Goal: Task Accomplishment & Management: Manage account settings

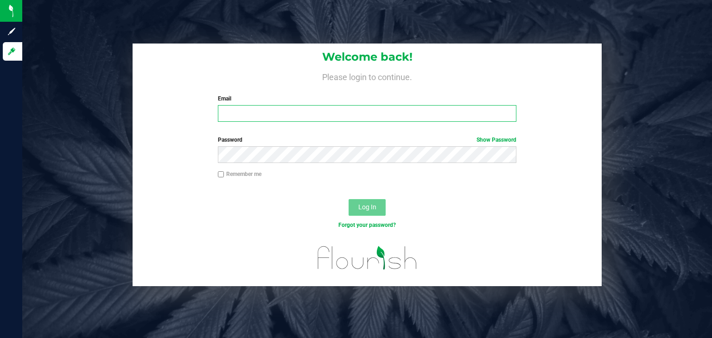
type input "[PERSON_NAME][EMAIL_ADDRESS][DOMAIN_NAME]"
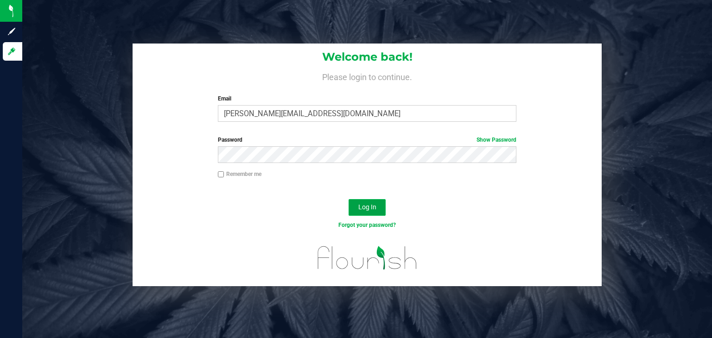
click at [362, 206] on span "Log In" at bounding box center [367, 206] width 18 height 7
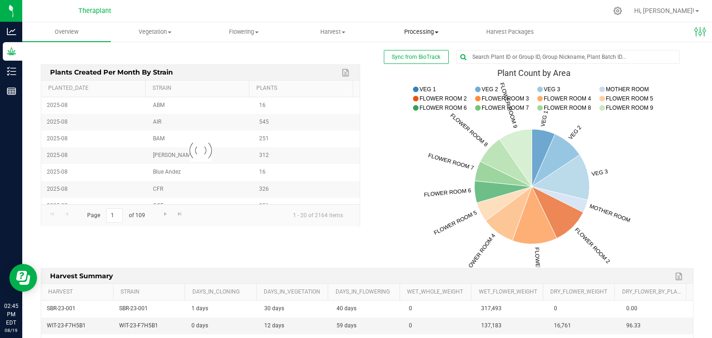
click at [430, 34] on span "Processing" at bounding box center [421, 32] width 88 height 8
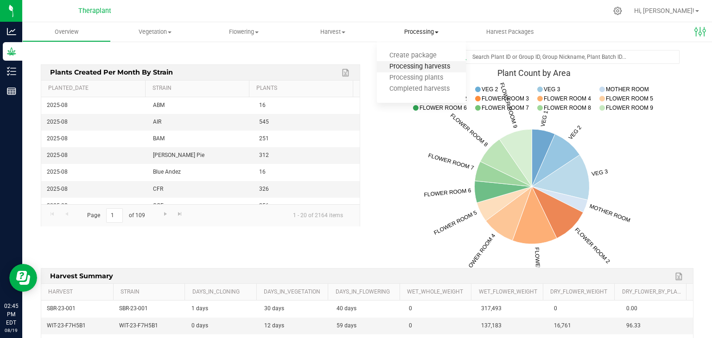
click at [419, 67] on span "Processing harvests" at bounding box center [420, 67] width 86 height 8
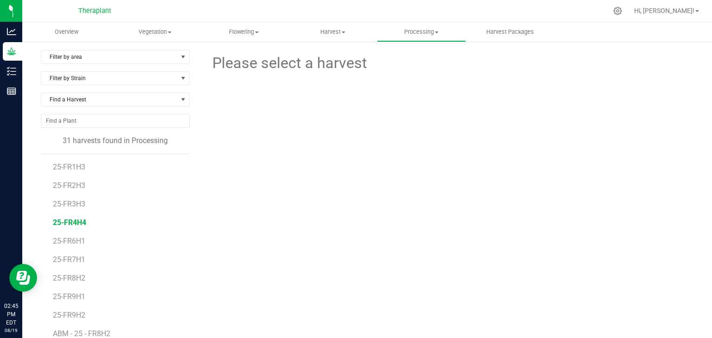
click at [70, 222] on span "25-FR4H4" at bounding box center [69, 222] width 33 height 9
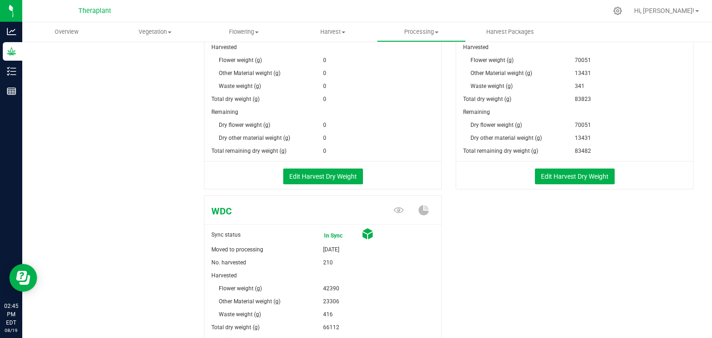
scroll to position [469, 0]
click at [316, 177] on button "Edit Harvest Dry Weight" at bounding box center [323, 176] width 80 height 16
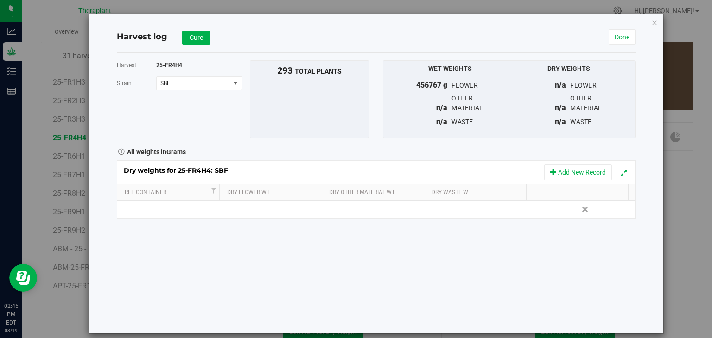
scroll to position [469, 0]
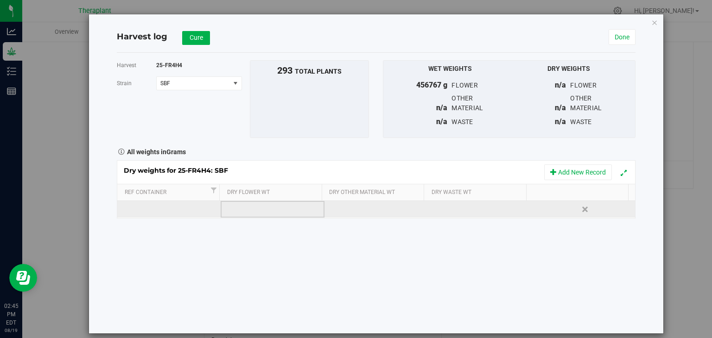
click at [262, 209] on td at bounding box center [272, 209] width 103 height 17
type input "38801"
click at [358, 211] on div "Dry weights for 25-FR4H4: SBF Add New Record Ref Container Dry Flower Wt Dry Ot…" at bounding box center [376, 189] width 519 height 58
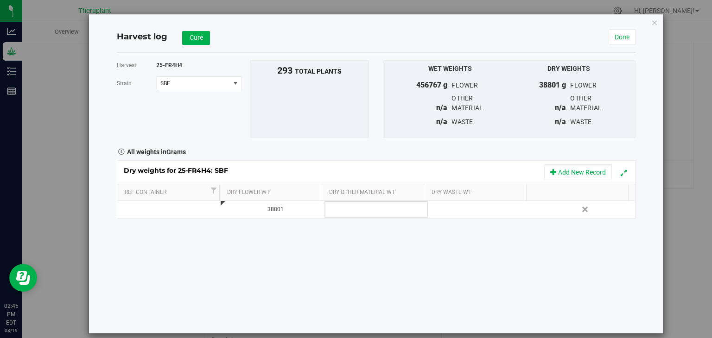
click at [358, 211] on td at bounding box center [375, 209] width 103 height 17
type input "49297"
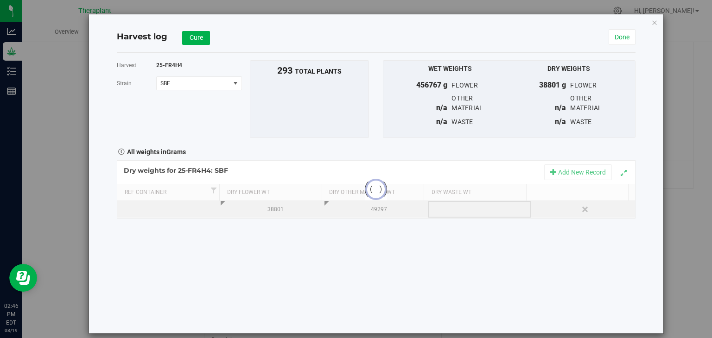
click at [445, 208] on div "Loading... Dry weights for 25-FR4H4: SBF Add New Record Ref Container Dry Flowe…" at bounding box center [376, 189] width 519 height 58
drag, startPoint x: 445, startPoint y: 208, endPoint x: 439, endPoint y: 217, distance: 10.4
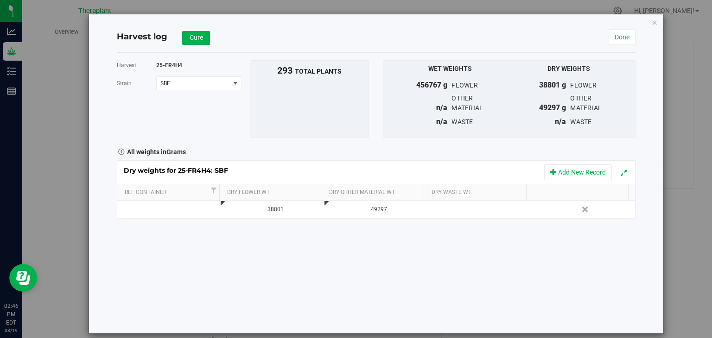
drag, startPoint x: 439, startPoint y: 217, endPoint x: 445, endPoint y: 228, distance: 12.4
click at [445, 228] on div "Harvest 25-FR4H4 [GEOGRAPHIC_DATA] SBF Select strain DTF HSB SBF SGL WDC To bul…" at bounding box center [376, 193] width 519 height 281
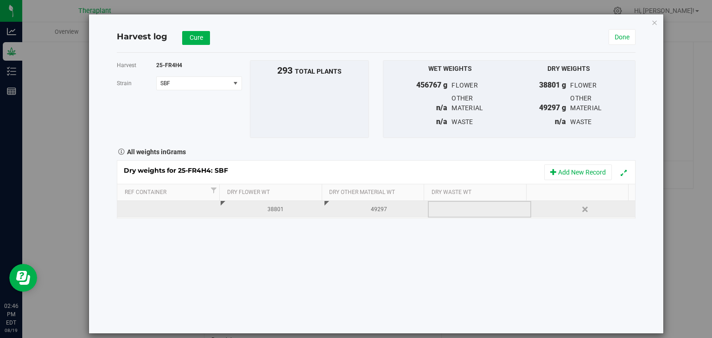
click at [441, 207] on div at bounding box center [482, 210] width 96 height 14
type input "947"
click at [193, 38] on span "Cure" at bounding box center [196, 37] width 13 height 7
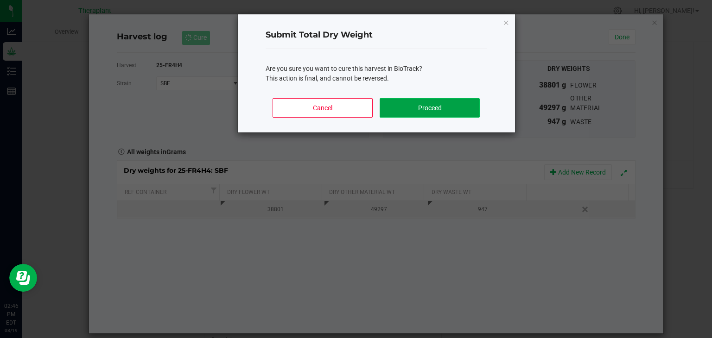
click at [410, 108] on button "Proceed" at bounding box center [430, 107] width 100 height 19
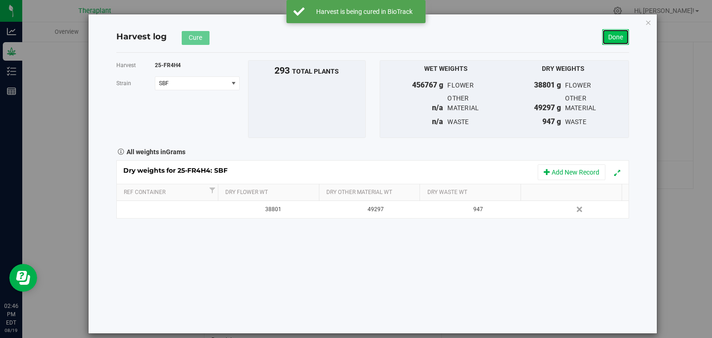
click at [610, 39] on link "Done" at bounding box center [615, 37] width 27 height 16
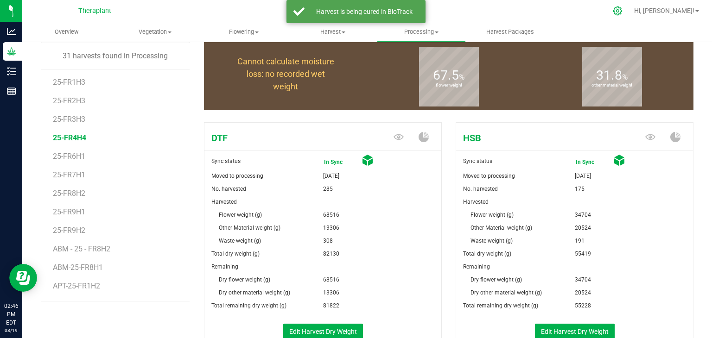
scroll to position [469, 0]
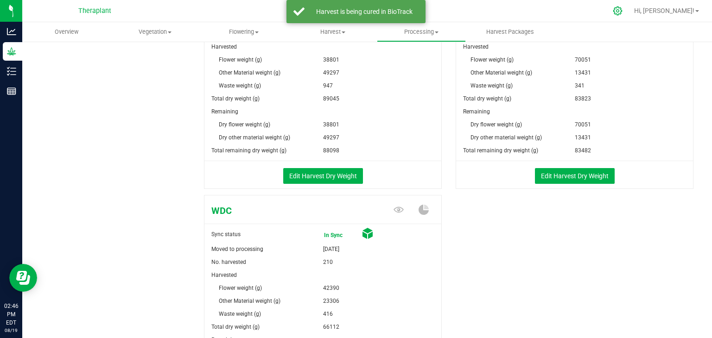
click at [622, 15] on icon at bounding box center [618, 11] width 10 height 10
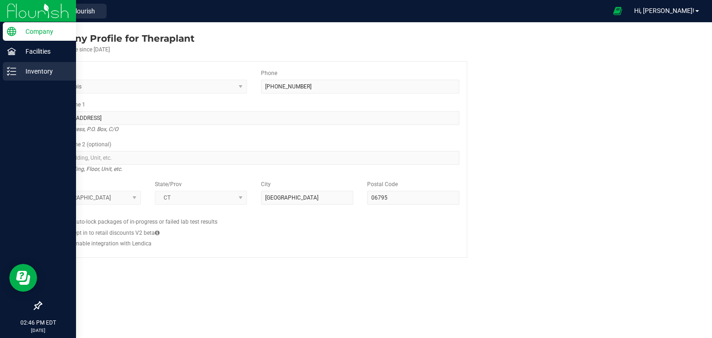
click at [20, 70] on p "Inventory" at bounding box center [44, 71] width 56 height 11
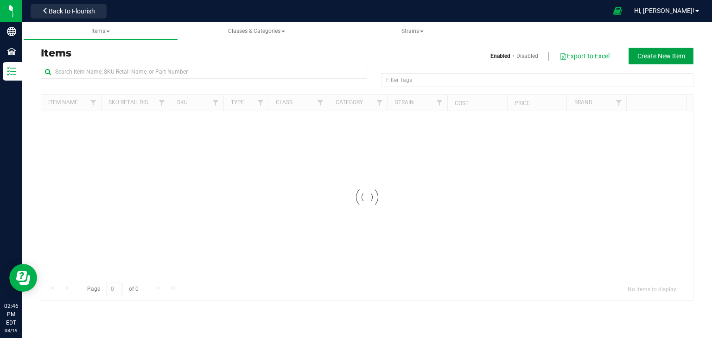
click at [653, 56] on span "Create New Item" at bounding box center [661, 55] width 48 height 7
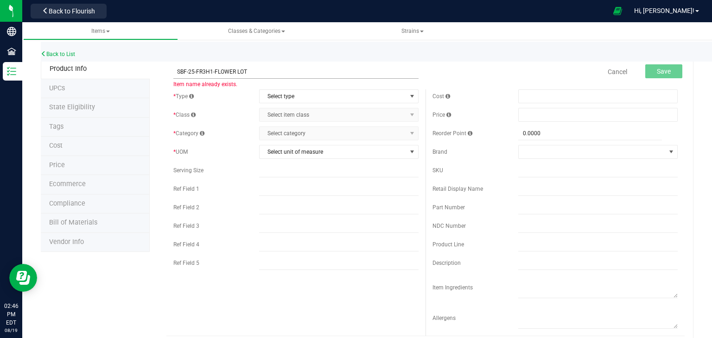
click at [204, 73] on input "SBF-25-FR3H1-FLOWER LOT" at bounding box center [295, 72] width 245 height 14
drag, startPoint x: 213, startPoint y: 75, endPoint x: 175, endPoint y: 76, distance: 38.1
click at [175, 76] on input "SBF-25-FR4H4-FLOWER LOT" at bounding box center [295, 72] width 245 height 14
type input "SBF-25-FR4H4-FLOWER LOT"
click at [262, 161] on div "* Type Select type Select type Cannabis Non-Inventory Raw Materials Supplies * …" at bounding box center [295, 181] width 259 height 185
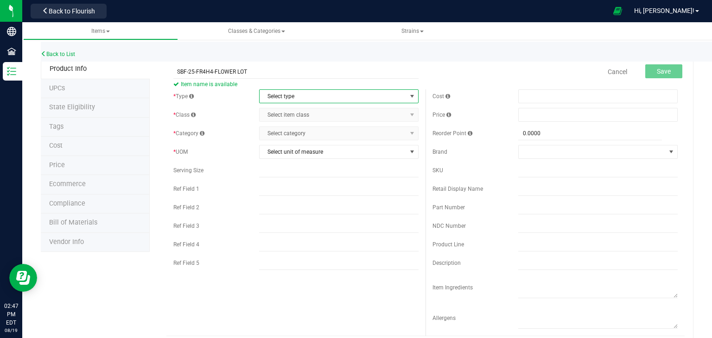
click at [287, 101] on span "Select type" at bounding box center [333, 96] width 147 height 13
click at [282, 112] on li "Cannabis" at bounding box center [335, 112] width 157 height 14
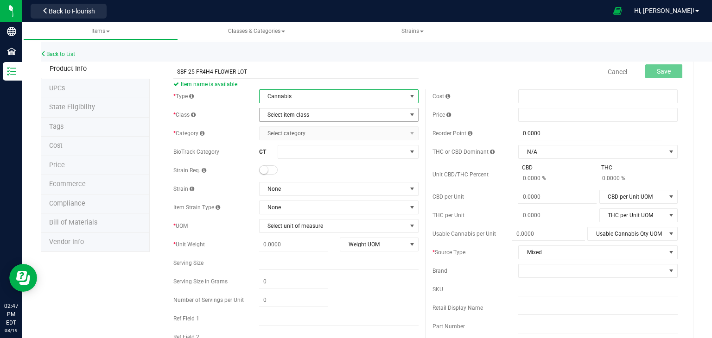
click at [282, 114] on span "Select item class" at bounding box center [333, 114] width 147 height 13
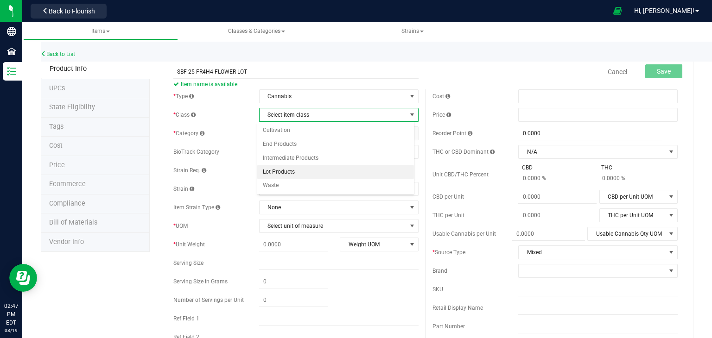
click at [281, 172] on li "Lot Products" at bounding box center [335, 172] width 157 height 14
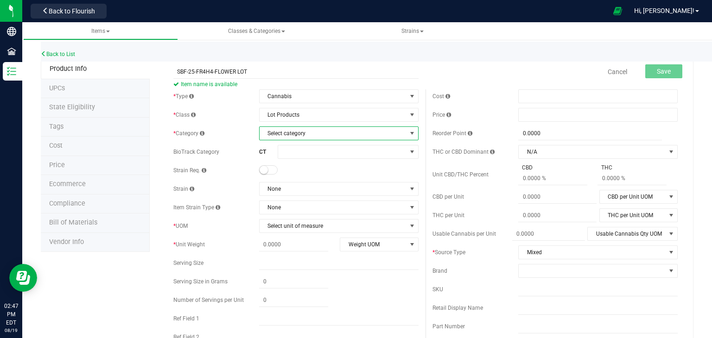
click at [306, 136] on span "Select category" at bounding box center [333, 133] width 147 height 13
click at [287, 221] on li "Flower Lot" at bounding box center [335, 218] width 157 height 14
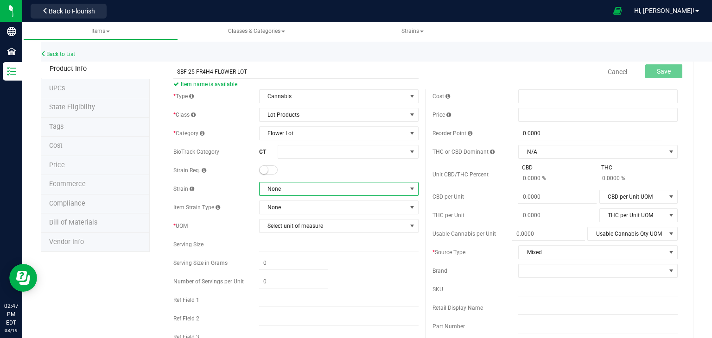
click at [289, 184] on span "None" at bounding box center [333, 189] width 147 height 13
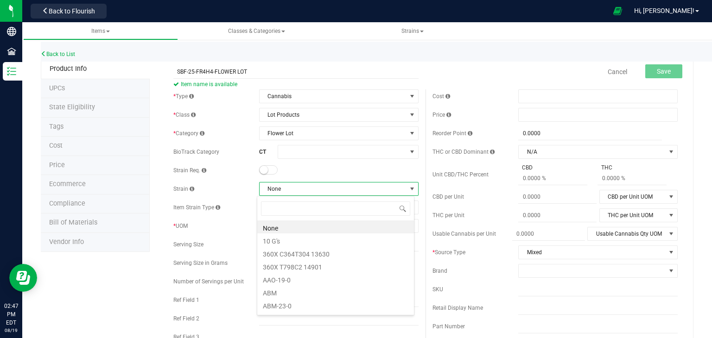
scroll to position [13, 158]
type input "SUPER"
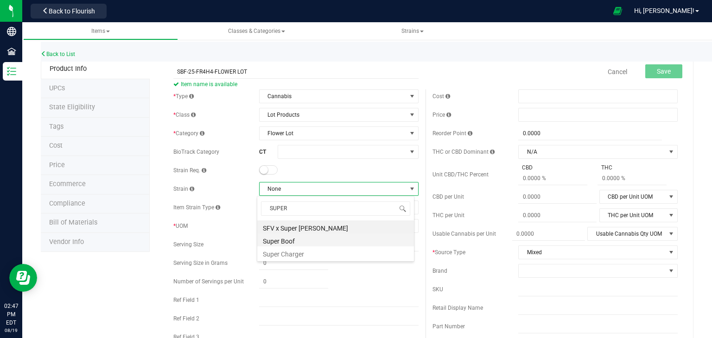
click at [286, 236] on li "Super Boof" at bounding box center [335, 240] width 157 height 13
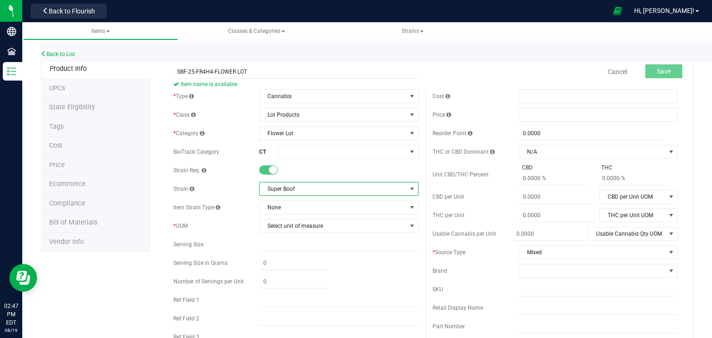
click at [286, 234] on div "* Type Cannabis Select type Cannabis Non-Inventory Raw Materials Supplies * Cla…" at bounding box center [295, 237] width 259 height 297
click at [287, 230] on span "Select unit of measure" at bounding box center [333, 226] width 147 height 13
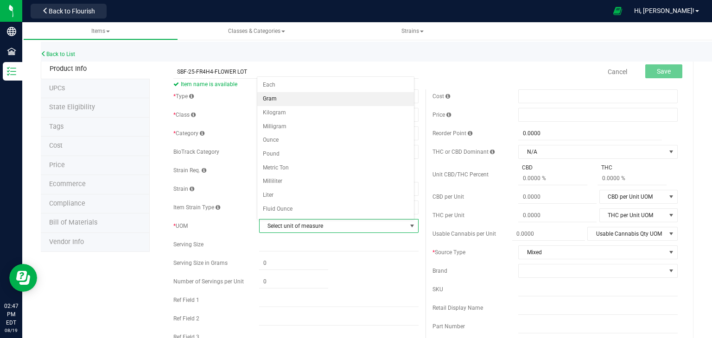
click at [280, 95] on li "Gram" at bounding box center [335, 99] width 157 height 14
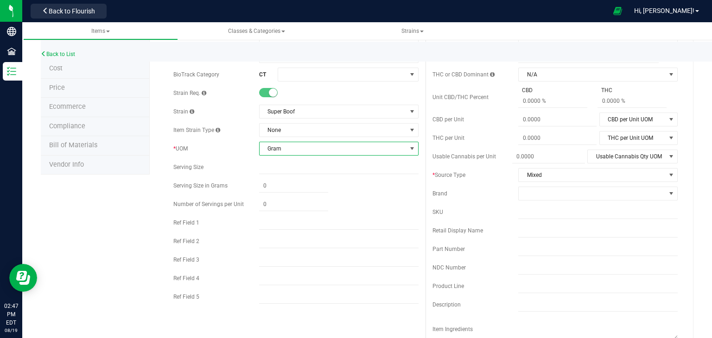
scroll to position [78, 0]
click at [300, 291] on input "text" at bounding box center [338, 297] width 159 height 14
click at [307, 302] on input "INDICA" at bounding box center [338, 297] width 159 height 14
drag, startPoint x: 307, startPoint y: 302, endPoint x: 243, endPoint y: 288, distance: 65.8
click at [243, 288] on div "* Type Cannabis Select type Cannabis Non-Inventory Raw Materials Supplies * Cla…" at bounding box center [295, 160] width 259 height 297
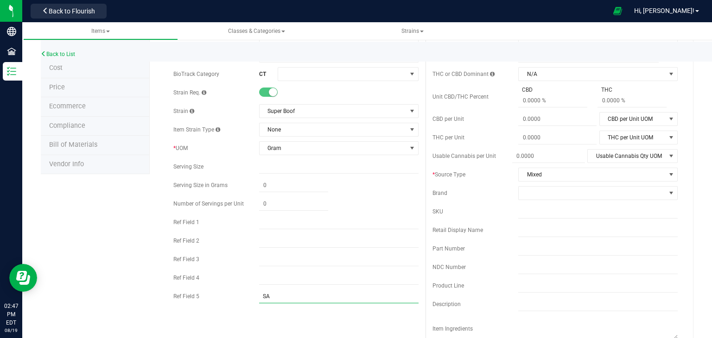
type input "SATIVA"
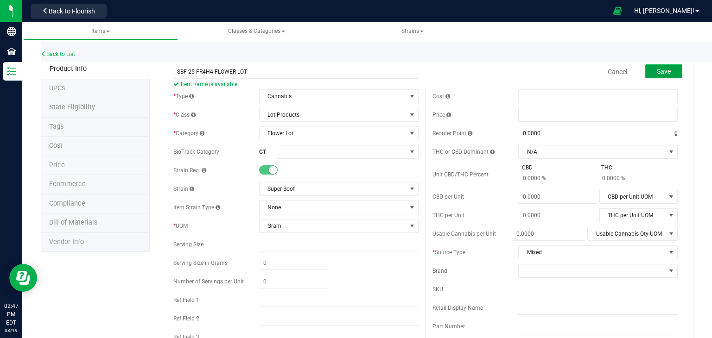
click at [657, 74] on span "Save" at bounding box center [664, 71] width 14 height 7
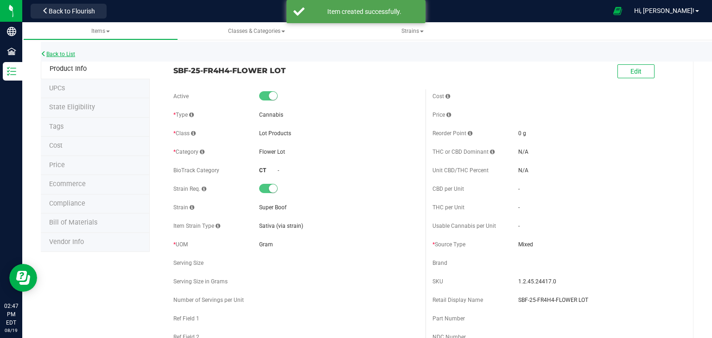
click at [67, 56] on link "Back to List" at bounding box center [58, 54] width 34 height 6
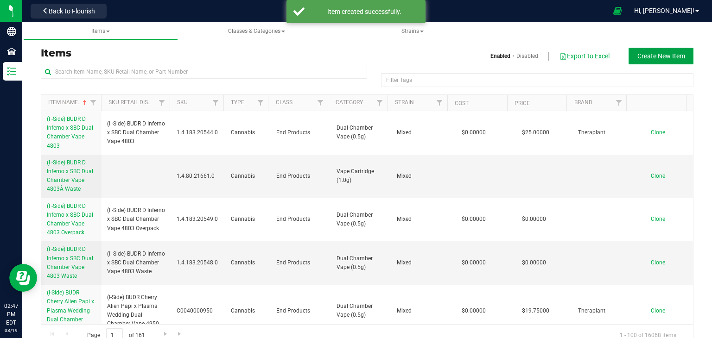
click at [670, 57] on span "Create New Item" at bounding box center [661, 55] width 48 height 7
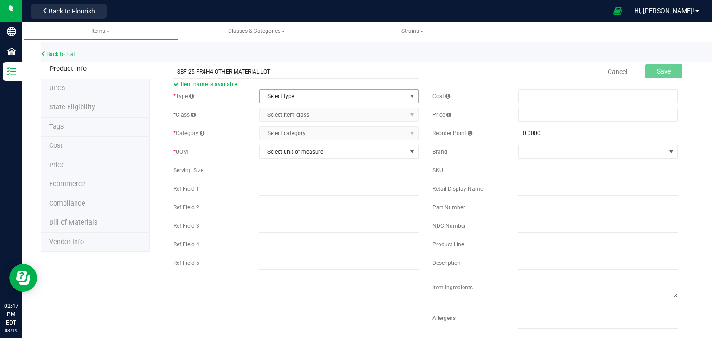
type input "SBF-25-FR4H4-OTHER MATERIAL LOT"
click at [314, 95] on span "Select type" at bounding box center [333, 96] width 147 height 13
click at [306, 115] on li "Cannabis" at bounding box center [335, 112] width 157 height 14
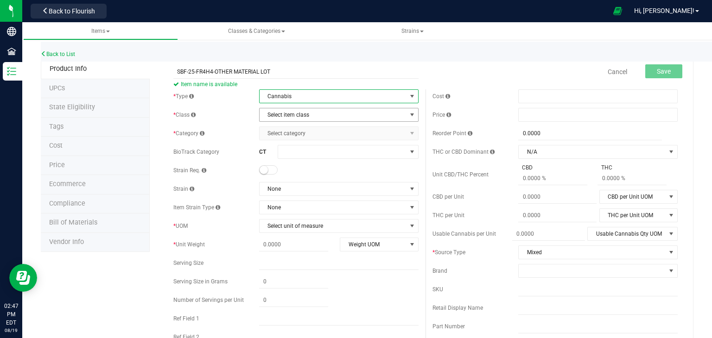
click at [306, 115] on span "Select item class" at bounding box center [333, 114] width 147 height 13
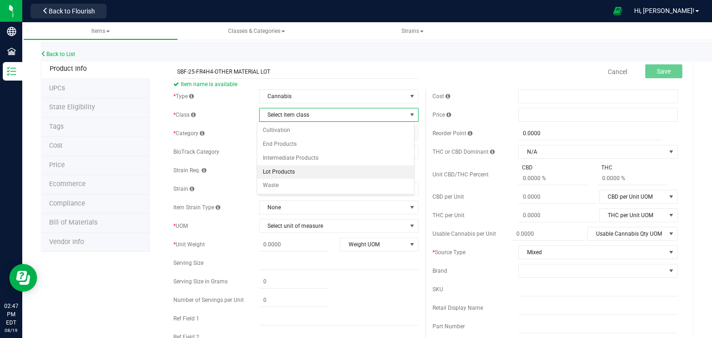
click at [290, 175] on li "Lot Products" at bounding box center [335, 172] width 157 height 14
click at [298, 133] on span "Select category" at bounding box center [333, 133] width 147 height 13
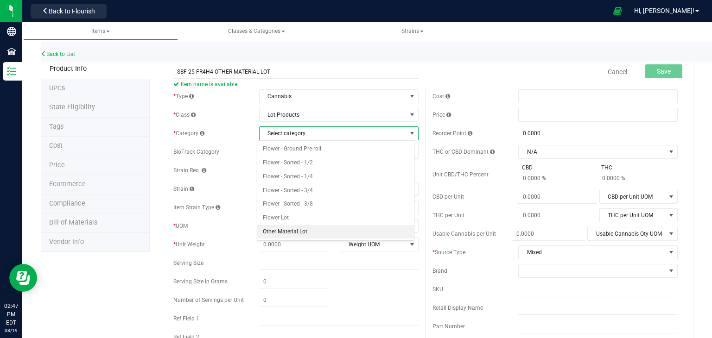
click at [286, 232] on li "Other Material Lot" at bounding box center [335, 232] width 157 height 14
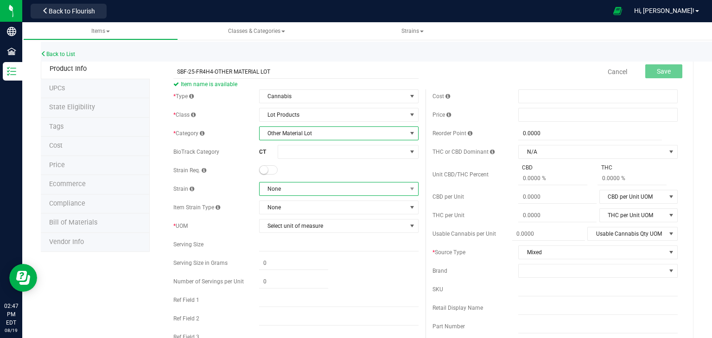
click at [298, 188] on span "None" at bounding box center [333, 189] width 147 height 13
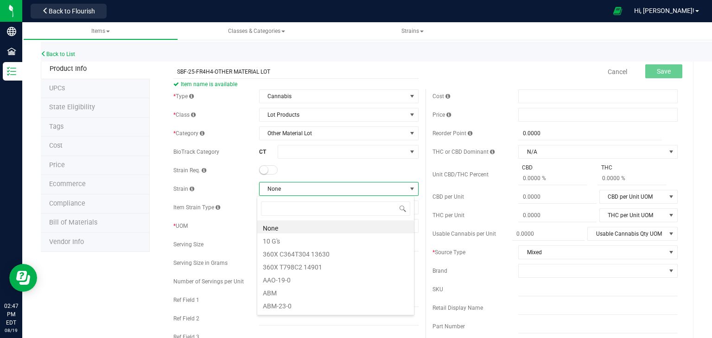
scroll to position [13, 158]
type input "SUPER"
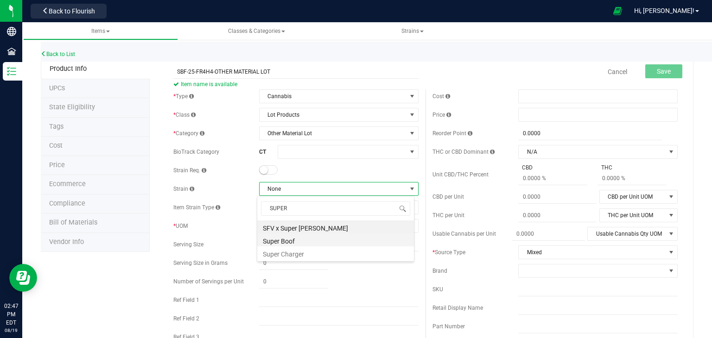
click at [295, 243] on li "Super Boof" at bounding box center [335, 240] width 157 height 13
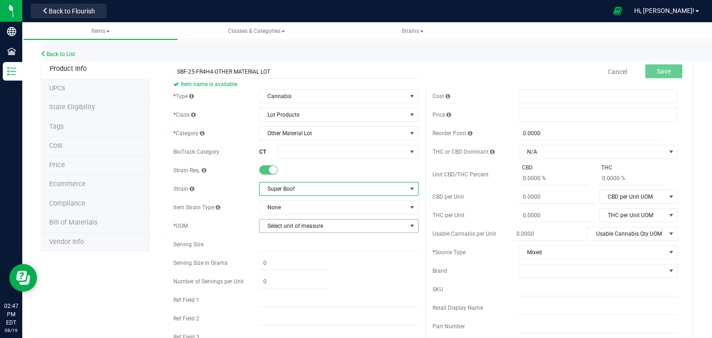
click at [301, 224] on span "Select unit of measure" at bounding box center [333, 226] width 147 height 13
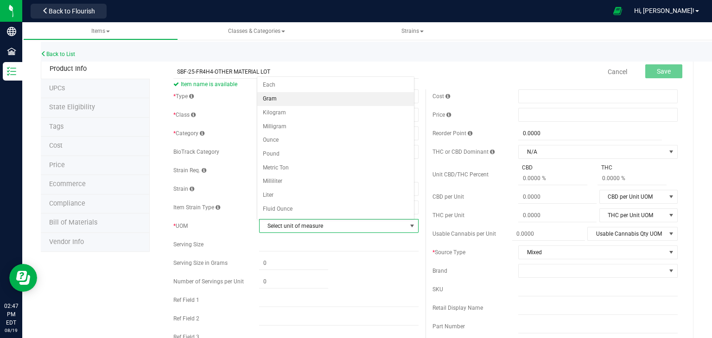
click at [276, 95] on li "Gram" at bounding box center [335, 99] width 157 height 14
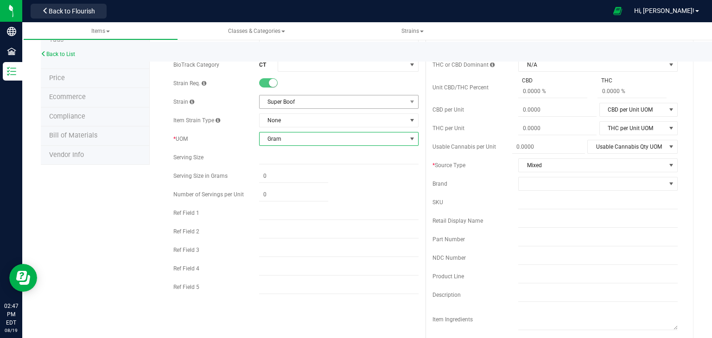
scroll to position [93, 0]
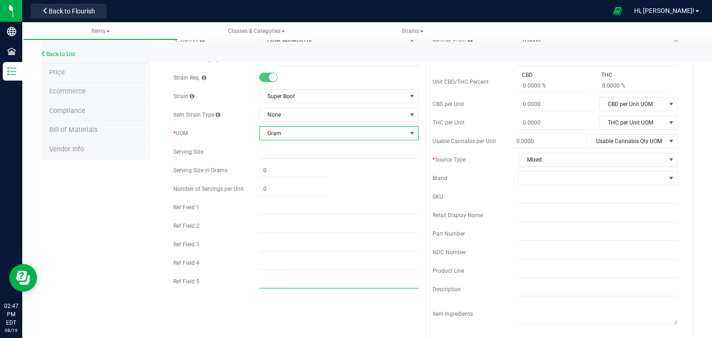
click at [278, 284] on input "text" at bounding box center [338, 282] width 159 height 14
type input "SATIVA"
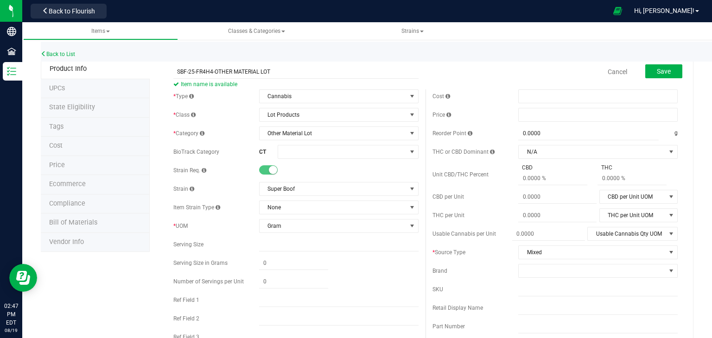
scroll to position [0, 0]
click at [657, 70] on span "Save" at bounding box center [664, 71] width 14 height 7
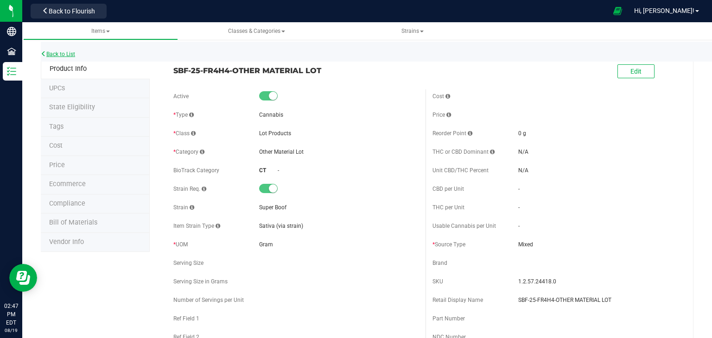
click at [73, 54] on link "Back to List" at bounding box center [58, 54] width 34 height 6
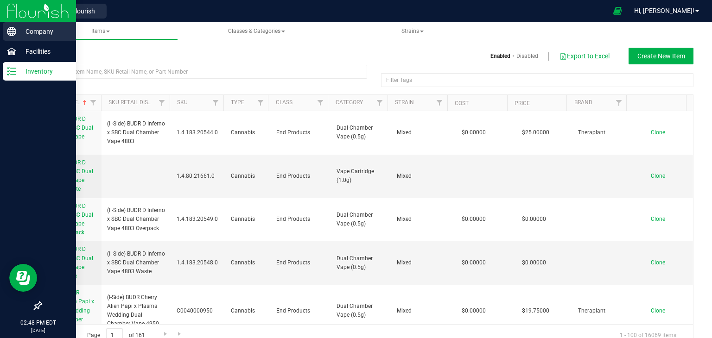
click at [47, 22] on div "Company" at bounding box center [39, 31] width 73 height 19
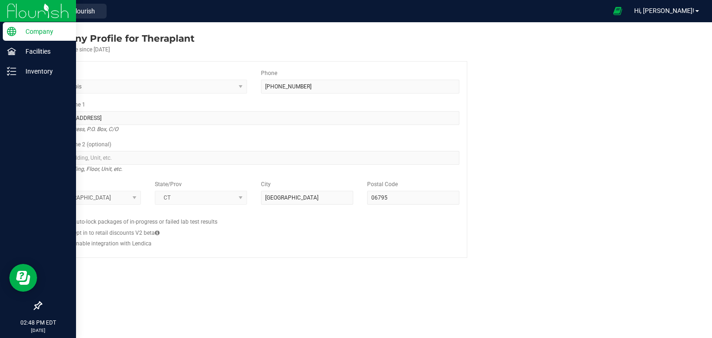
click at [48, 17] on img at bounding box center [38, 11] width 62 height 22
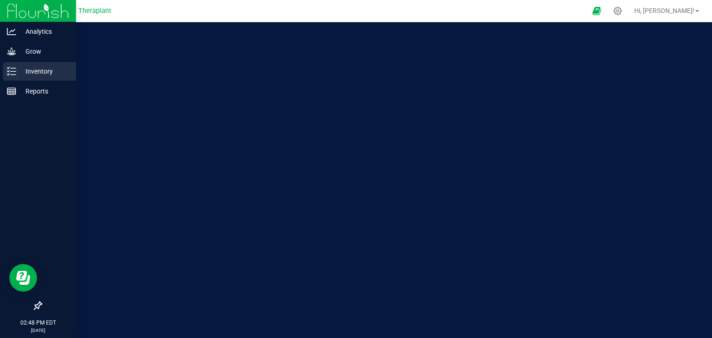
click at [41, 75] on p "Inventory" at bounding box center [44, 71] width 56 height 11
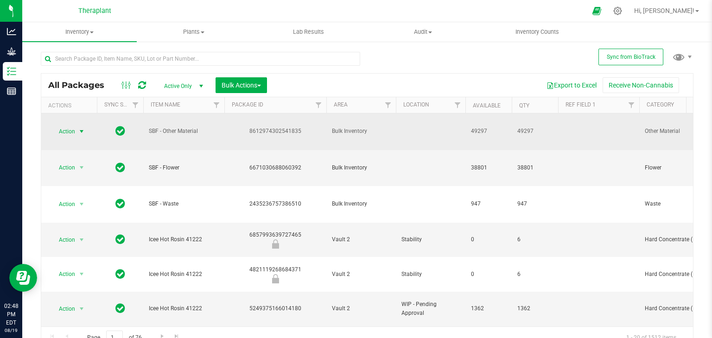
click at [83, 134] on span "select" at bounding box center [81, 131] width 7 height 7
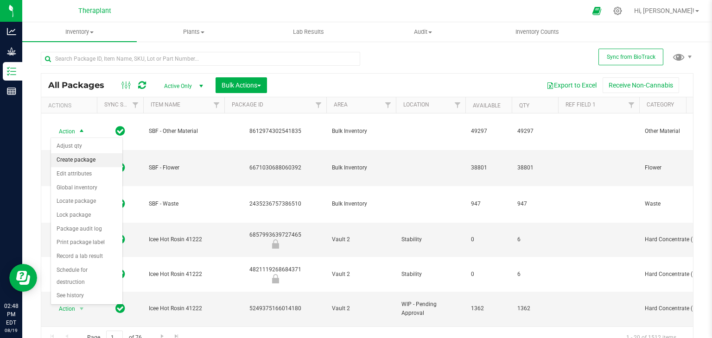
click at [82, 162] on li "Create package" at bounding box center [86, 160] width 71 height 14
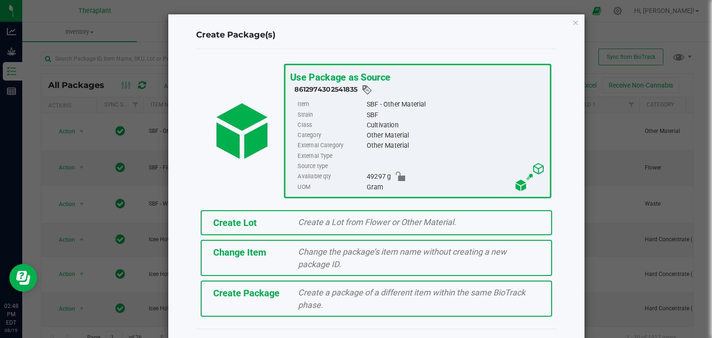
click at [241, 210] on div "Create Lot Create a Lot from Flower or Other Material." at bounding box center [376, 222] width 351 height 25
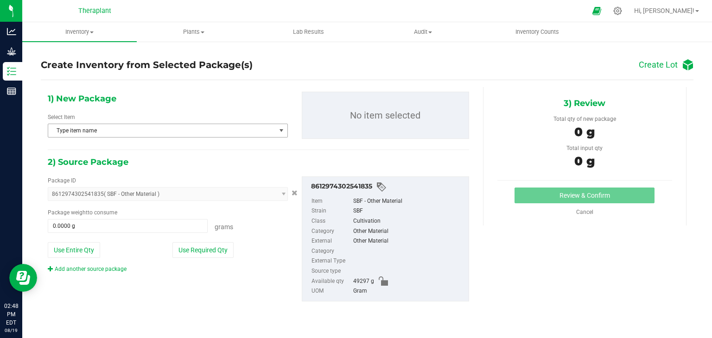
click at [146, 133] on span "Type item name" at bounding box center [162, 130] width 228 height 13
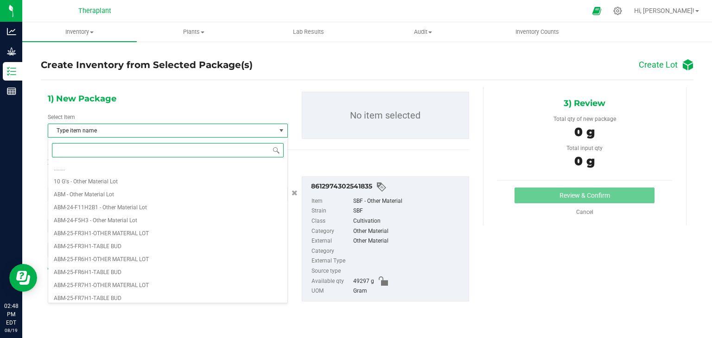
paste input "SBF-25-FR4H4-"
type input "SBF-25-FR4H4-"
click at [146, 133] on span "Type item name" at bounding box center [162, 130] width 228 height 13
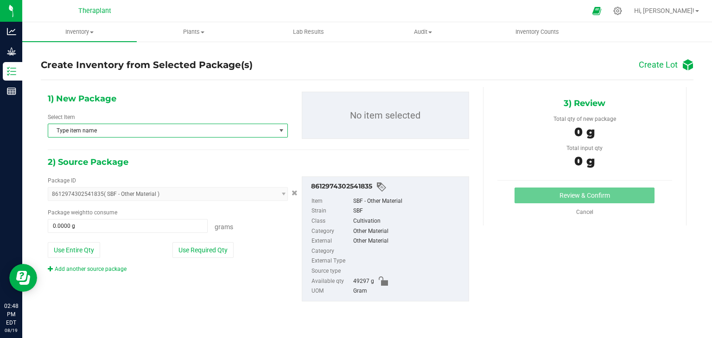
click at [123, 128] on span "Type item name" at bounding box center [162, 130] width 228 height 13
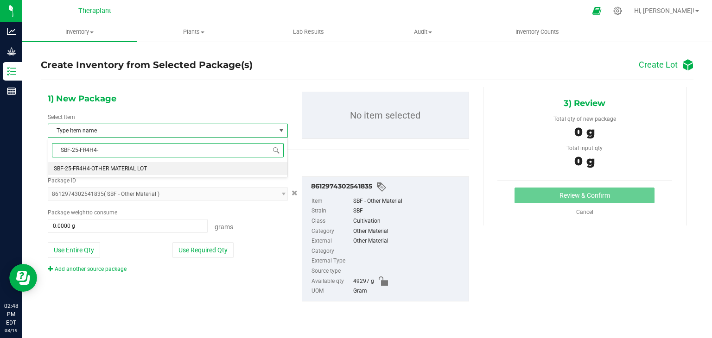
click at [130, 167] on span "SBF-25-FR4H4-OTHER MATERIAL LOT" at bounding box center [100, 168] width 93 height 6
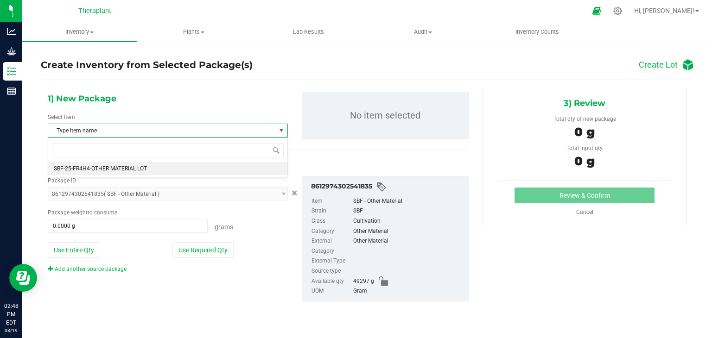
scroll to position [8760, 0]
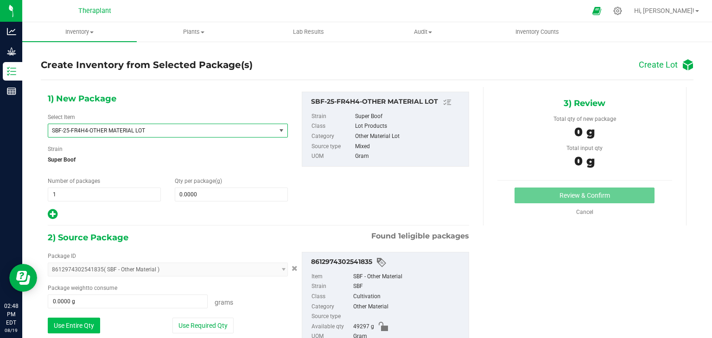
click at [78, 328] on button "Use Entire Qty" at bounding box center [74, 326] width 52 height 16
type input "49297.0000 g"
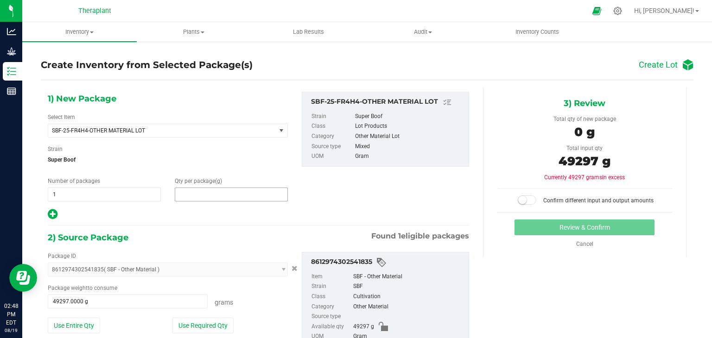
click at [194, 195] on span at bounding box center [231, 195] width 113 height 14
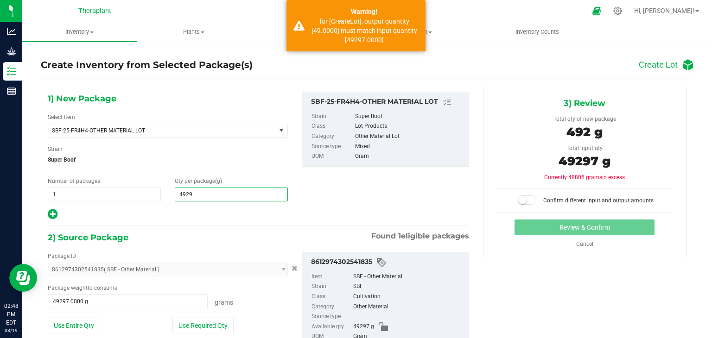
type input "49297"
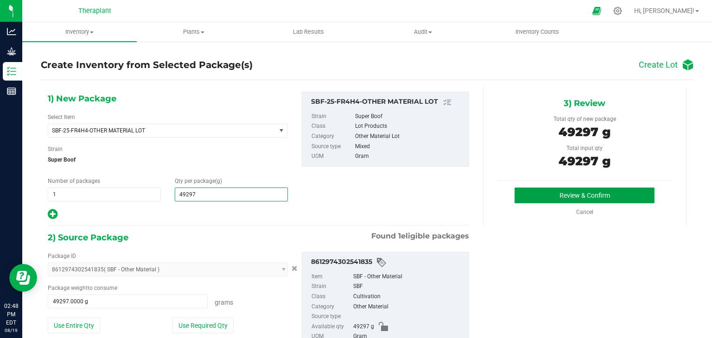
type input "49,297.0000"
click at [543, 197] on button "Review & Confirm" at bounding box center [584, 196] width 140 height 16
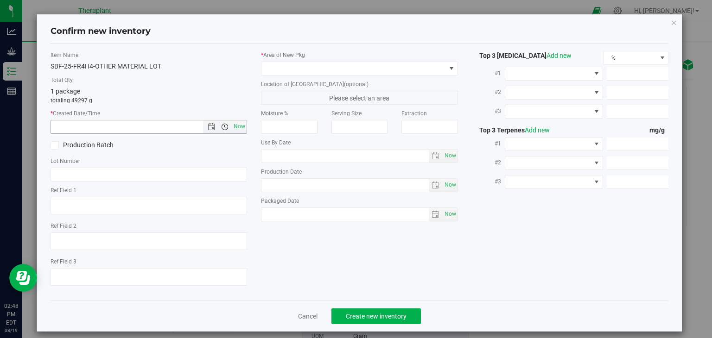
click at [226, 125] on span "Open the time view" at bounding box center [225, 126] width 16 height 7
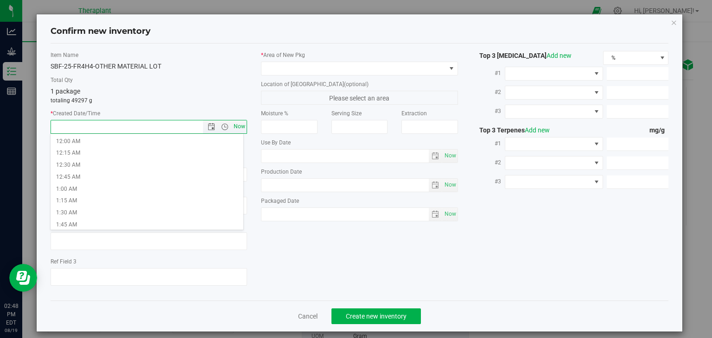
click at [241, 126] on span "Now" at bounding box center [240, 126] width 16 height 13
type input "[DATE] 2:48 PM"
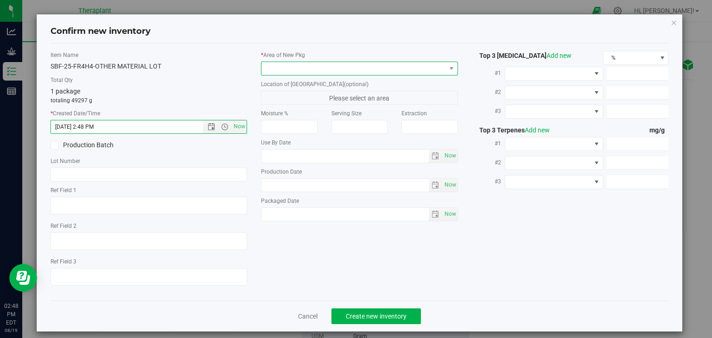
click at [283, 71] on span at bounding box center [353, 68] width 184 height 13
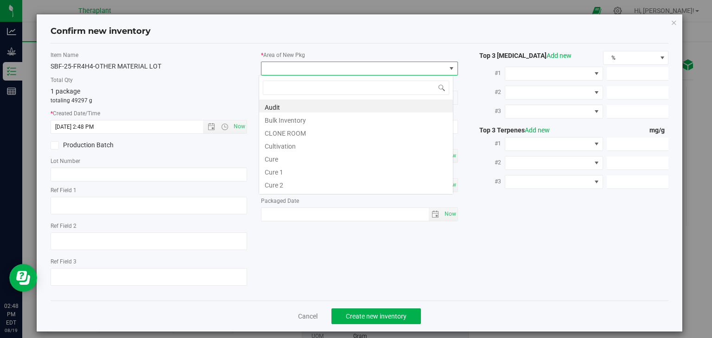
scroll to position [13, 195]
click at [277, 145] on li "Cultivation" at bounding box center [356, 145] width 194 height 13
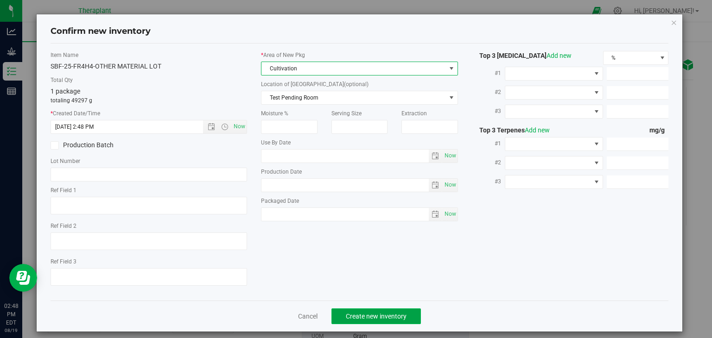
click at [373, 320] on button "Create new inventory" at bounding box center [375, 317] width 89 height 16
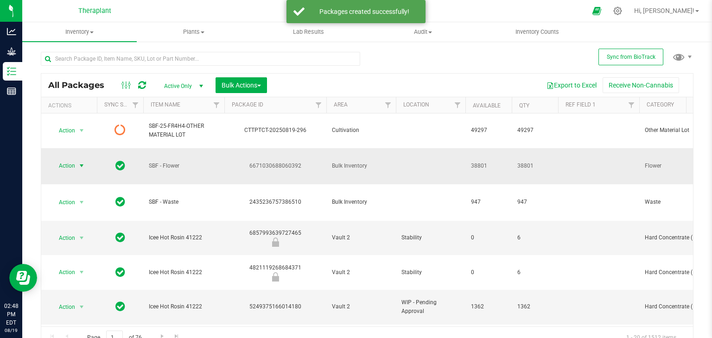
click at [83, 162] on span "select" at bounding box center [81, 165] width 7 height 7
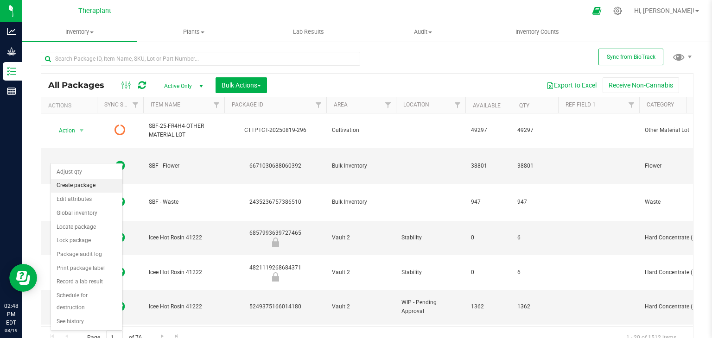
click at [82, 182] on li "Create package" at bounding box center [86, 186] width 71 height 14
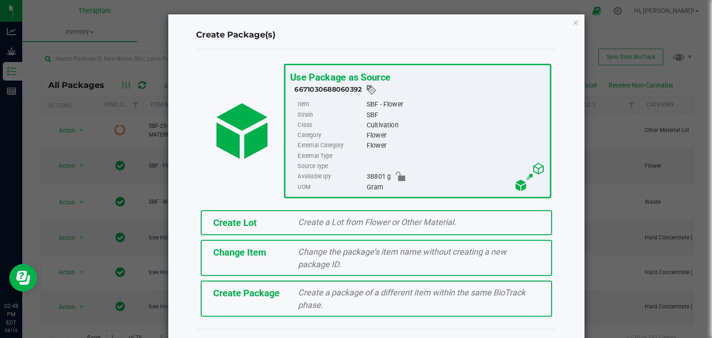
click at [245, 218] on span "Create Lot" at bounding box center [235, 222] width 44 height 11
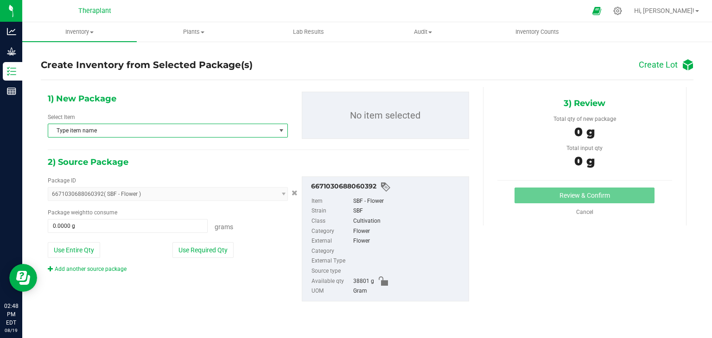
click at [165, 133] on span "Type item name" at bounding box center [162, 130] width 228 height 13
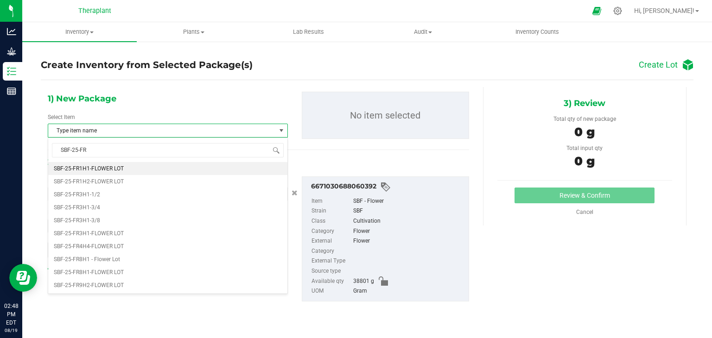
type input "SBF-25-FR4"
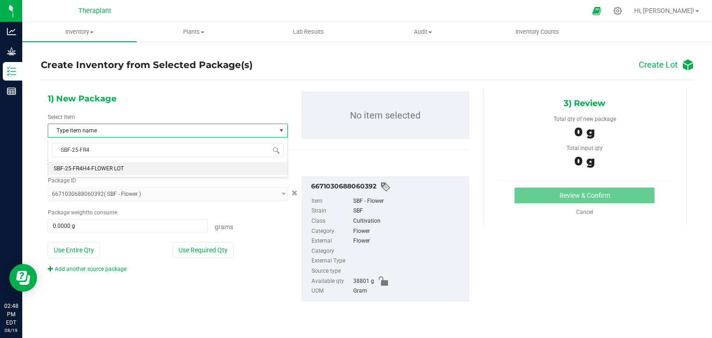
click at [156, 174] on li "SBF-25-FR4H4-FLOWER LOT" at bounding box center [167, 168] width 239 height 13
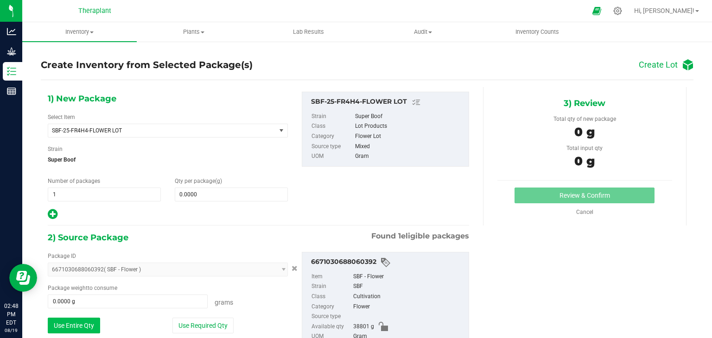
click at [76, 319] on button "Use Entire Qty" at bounding box center [74, 326] width 52 height 16
type input "38801.0000 g"
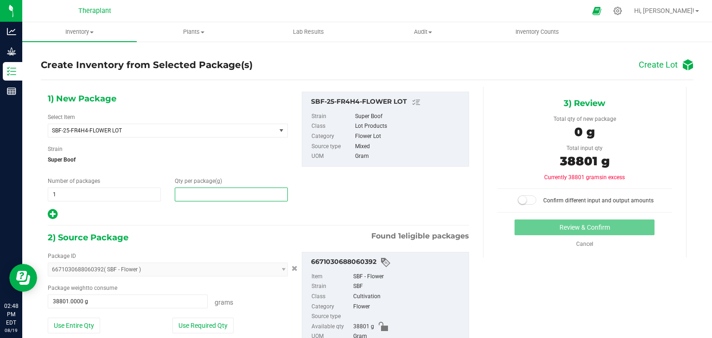
click at [206, 200] on span at bounding box center [231, 195] width 113 height 14
type input "38801"
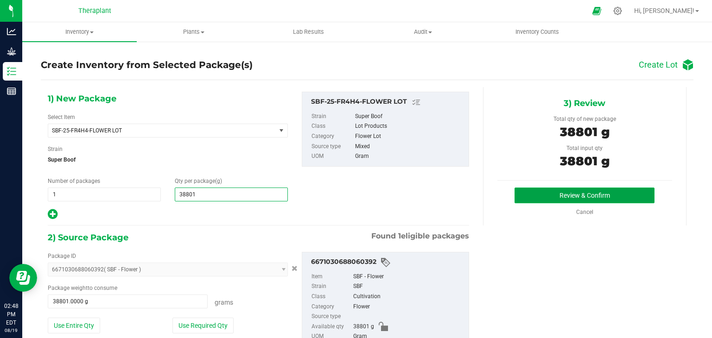
type input "38,801.0000"
click at [514, 202] on button "Review & Confirm" at bounding box center [584, 196] width 140 height 16
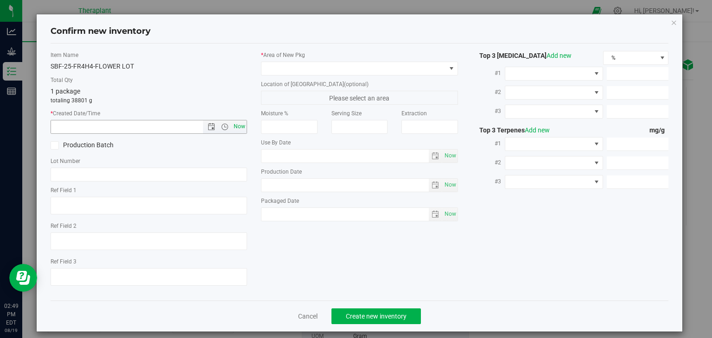
click at [239, 129] on span "Now" at bounding box center [240, 126] width 16 height 13
type input "[DATE] 2:49 PM"
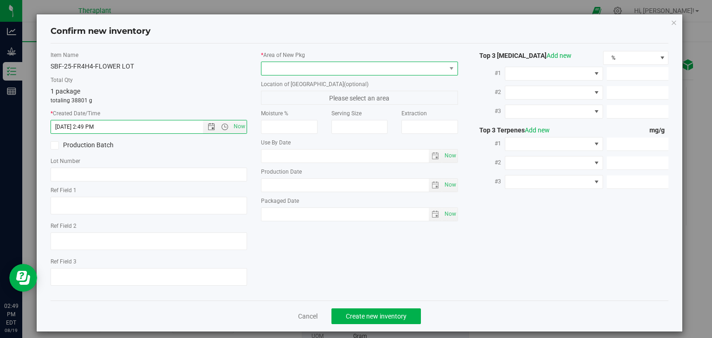
click at [304, 73] on span at bounding box center [353, 68] width 184 height 13
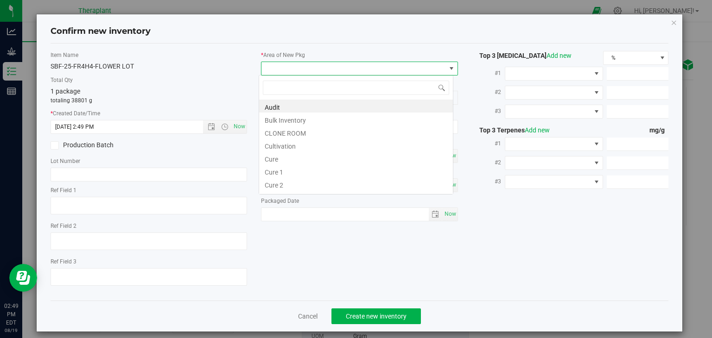
scroll to position [13, 195]
click at [293, 145] on li "Cultivation" at bounding box center [356, 145] width 194 height 13
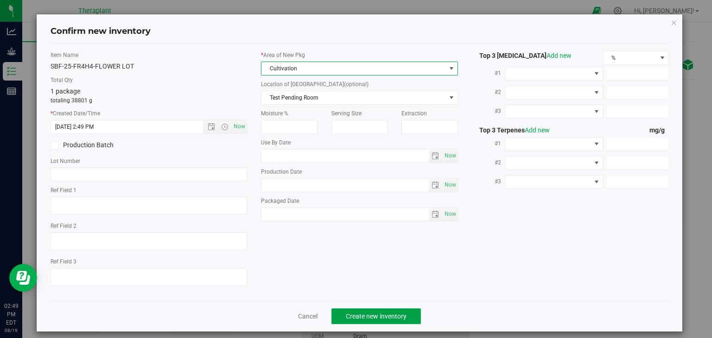
click at [364, 317] on span "Create new inventory" at bounding box center [376, 316] width 61 height 7
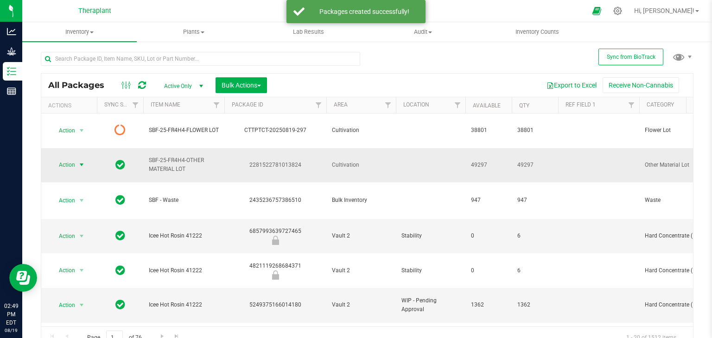
click at [83, 161] on span "select" at bounding box center [81, 164] width 7 height 7
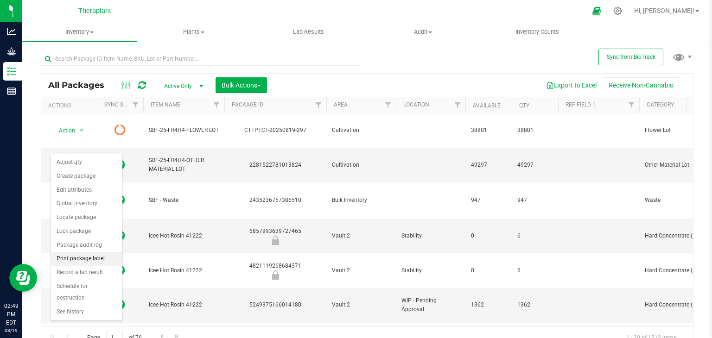
click at [77, 261] on li "Print package label" at bounding box center [86, 259] width 71 height 14
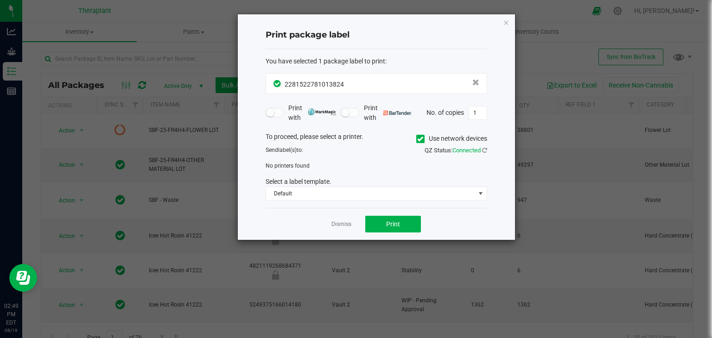
click at [417, 139] on icon at bounding box center [420, 139] width 6 height 0
click at [0, 0] on input "Use network devices" at bounding box center [0, 0] width 0 height 0
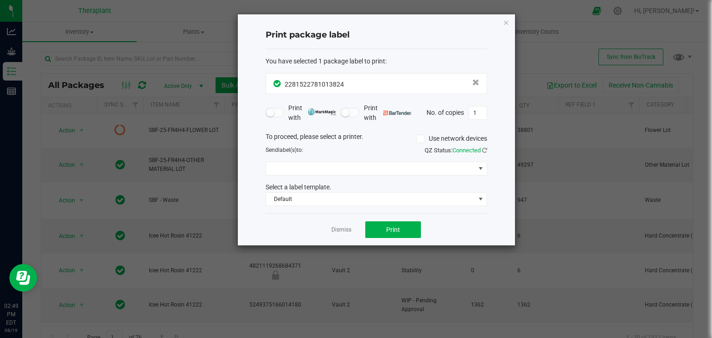
click at [391, 175] on div "To proceed, please select a printer. Use network devices Send label(s) to: QZ S…" at bounding box center [377, 169] width 222 height 75
click at [395, 167] on span at bounding box center [370, 168] width 209 height 13
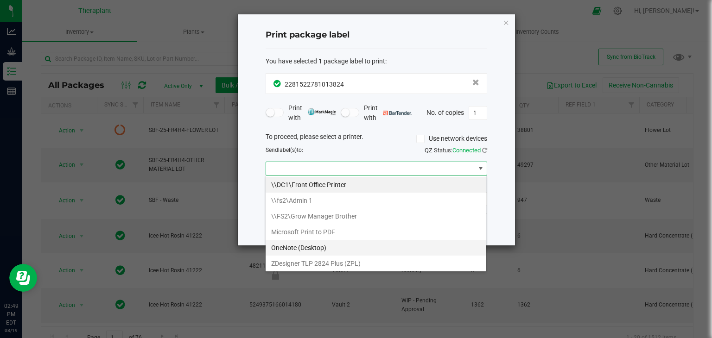
scroll to position [13, 222]
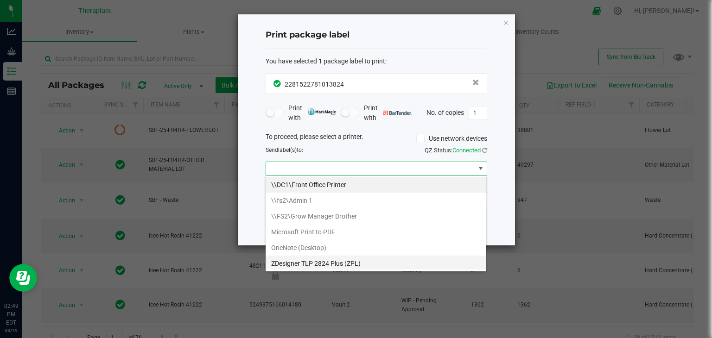
click at [320, 263] on \(ZPL\) "ZDesigner TLP 2824 Plus (ZPL)" at bounding box center [376, 264] width 221 height 16
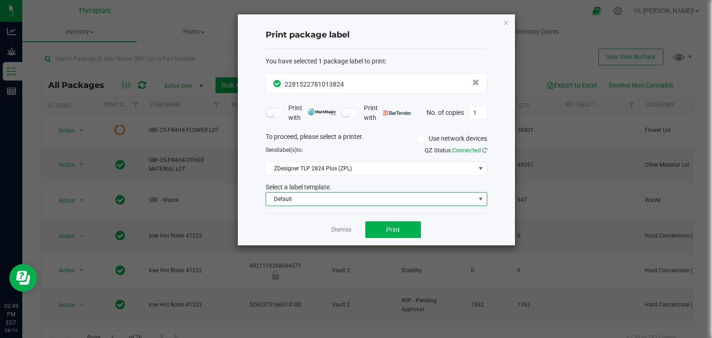
click at [334, 199] on span "Default" at bounding box center [370, 199] width 209 height 13
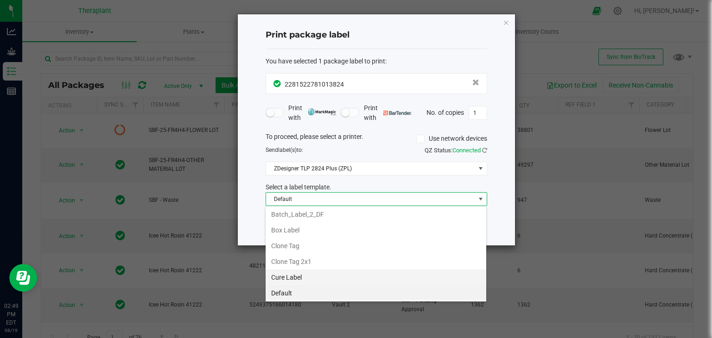
click at [295, 276] on li "Cure Label" at bounding box center [376, 278] width 221 height 16
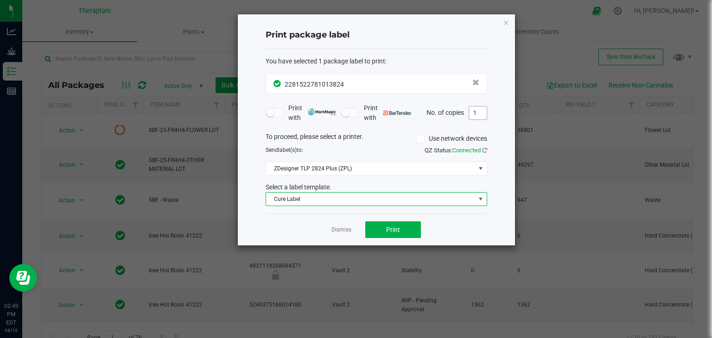
click at [475, 116] on input "1" at bounding box center [478, 113] width 18 height 13
type input "9"
click at [411, 225] on button "Print" at bounding box center [393, 230] width 56 height 17
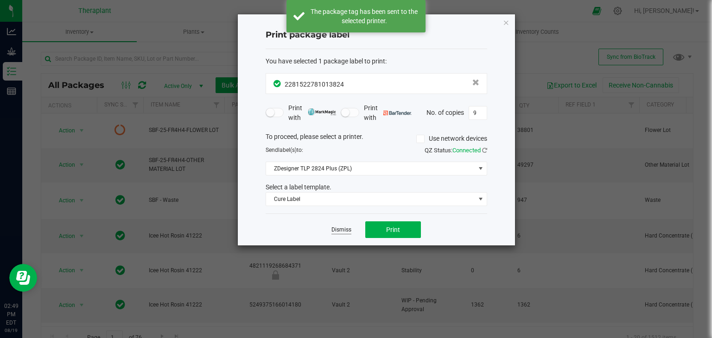
click at [341, 229] on link "Dismiss" at bounding box center [341, 230] width 20 height 8
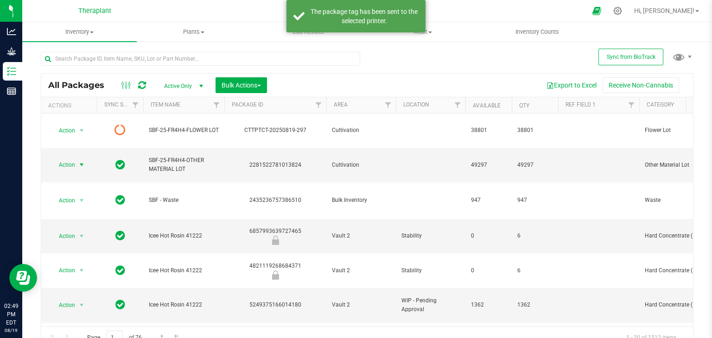
click at [140, 88] on icon at bounding box center [142, 85] width 8 height 9
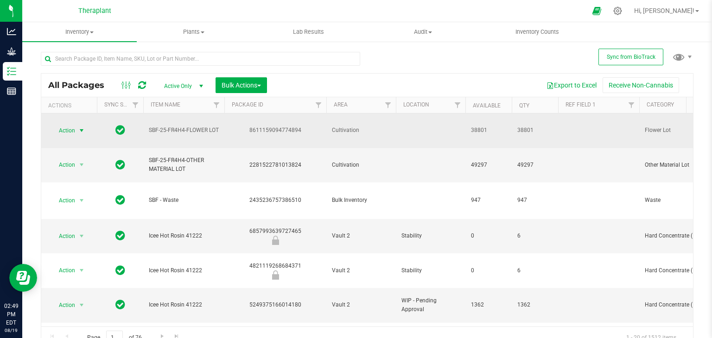
click at [80, 127] on span "select" at bounding box center [81, 130] width 7 height 7
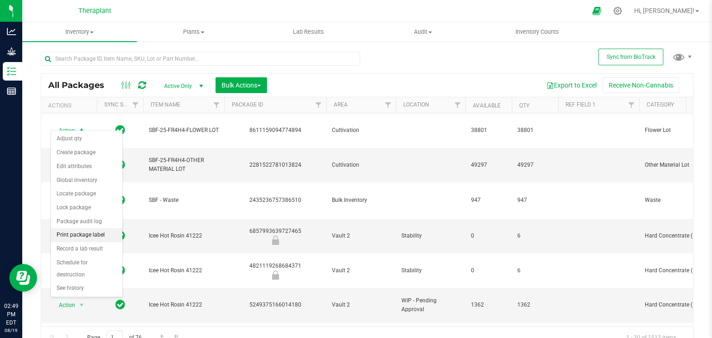
click at [77, 235] on li "Print package label" at bounding box center [86, 235] width 71 height 14
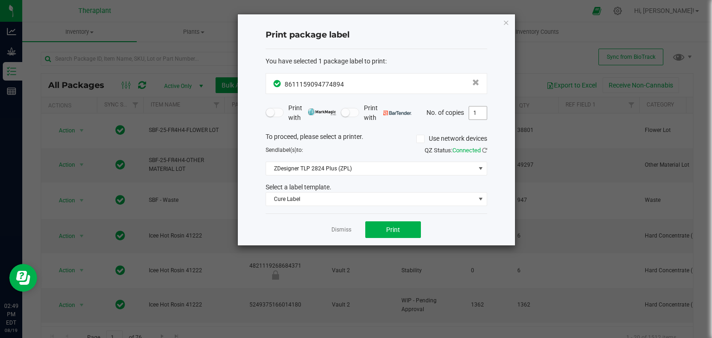
click at [482, 114] on input "1" at bounding box center [478, 113] width 18 height 13
type input "15"
click at [419, 227] on button "Print" at bounding box center [393, 230] width 56 height 17
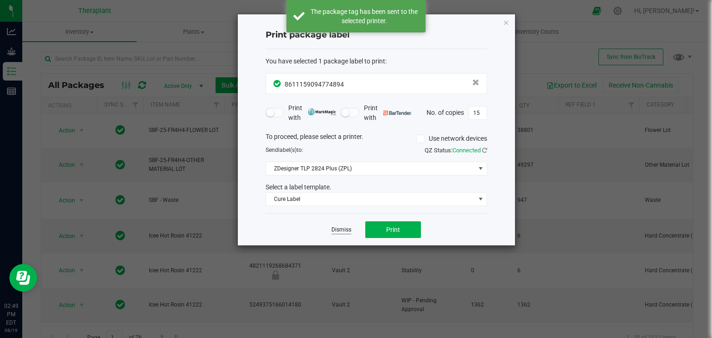
click at [341, 230] on link "Dismiss" at bounding box center [341, 230] width 20 height 8
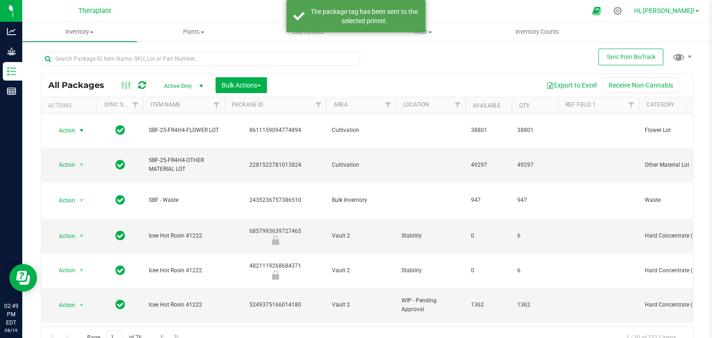
click at [679, 8] on span "Hi, [PERSON_NAME]!" at bounding box center [664, 10] width 60 height 7
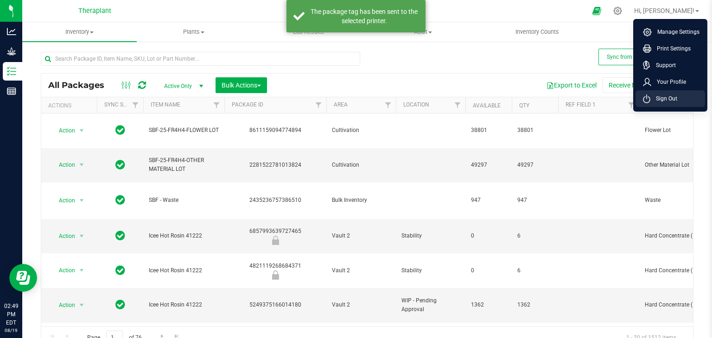
click at [658, 97] on span "Sign Out" at bounding box center [663, 98] width 27 height 9
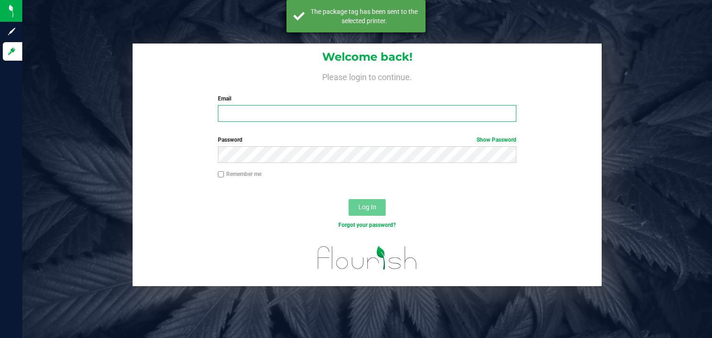
type input "[PERSON_NAME][EMAIL_ADDRESS][DOMAIN_NAME]"
